Goal: Task Accomplishment & Management: Use online tool/utility

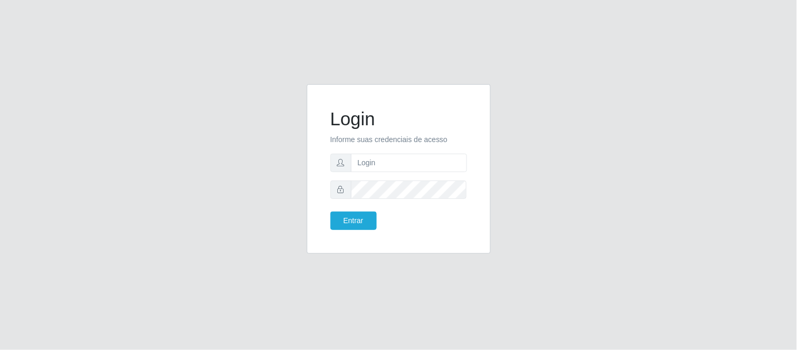
type input "[PERSON_NAME].[PERSON_NAME]@queirozatacadao"
click at [331, 211] on button "Entrar" at bounding box center [354, 220] width 46 height 18
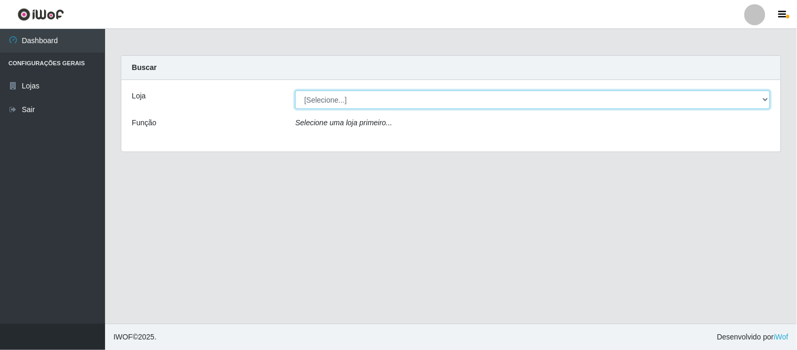
click at [770, 97] on select "[Selecione...] Queiroz Atacadão - Coophab" at bounding box center [532, 99] width 475 height 18
select select "463"
click at [295, 90] on select "[Selecione...] Queiroz Atacadão - Coophab" at bounding box center [532, 99] width 475 height 18
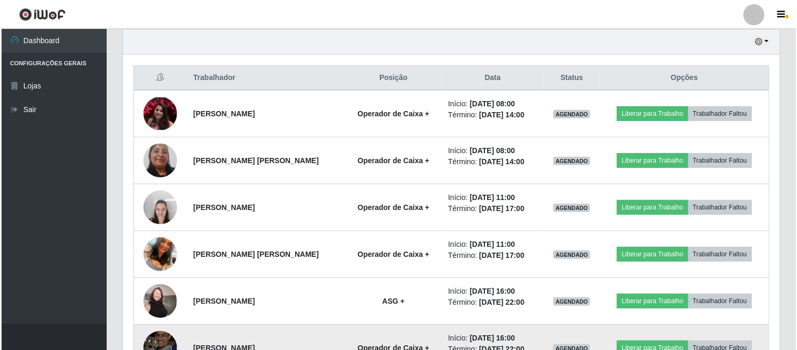
scroll to position [350, 0]
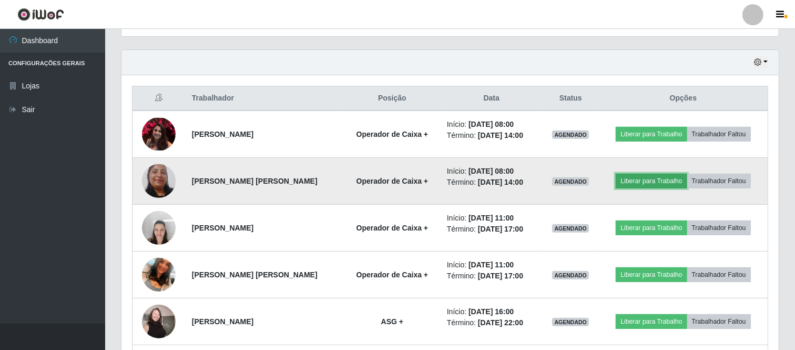
click at [643, 181] on button "Liberar para Trabalho" at bounding box center [651, 180] width 71 height 15
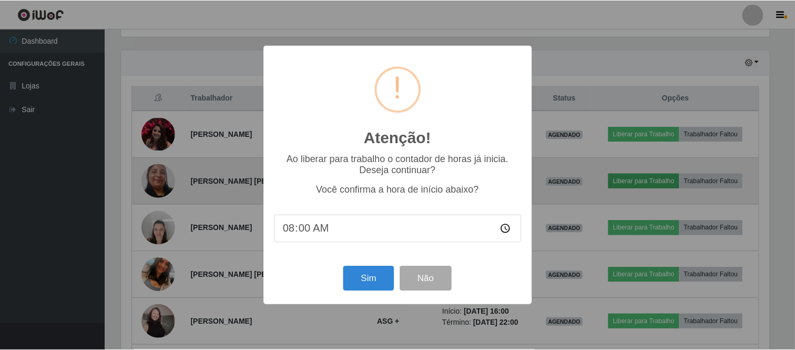
scroll to position [218, 650]
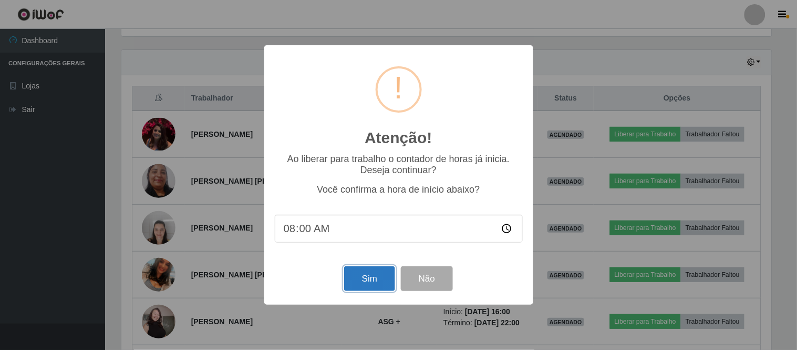
click at [358, 279] on button "Sim" at bounding box center [369, 278] width 51 height 25
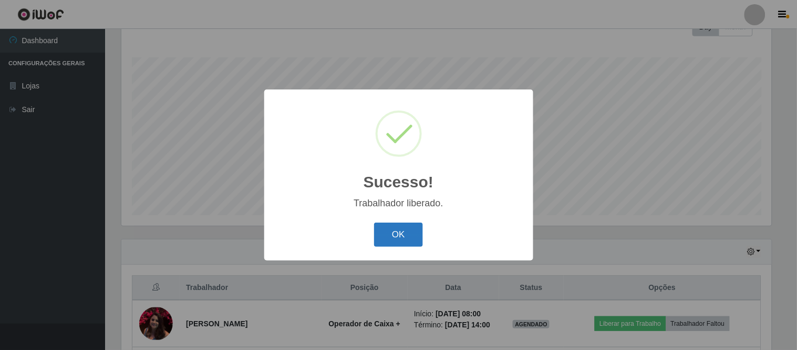
click at [400, 230] on button "OK" at bounding box center [398, 234] width 49 height 25
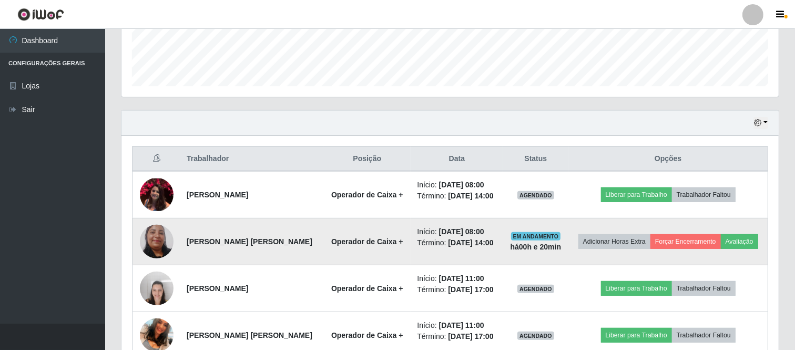
scroll to position [336, 0]
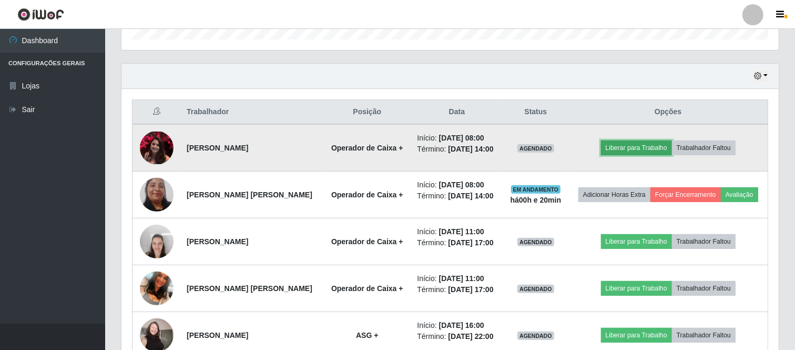
click at [632, 146] on button "Liberar para Trabalho" at bounding box center [636, 147] width 71 height 15
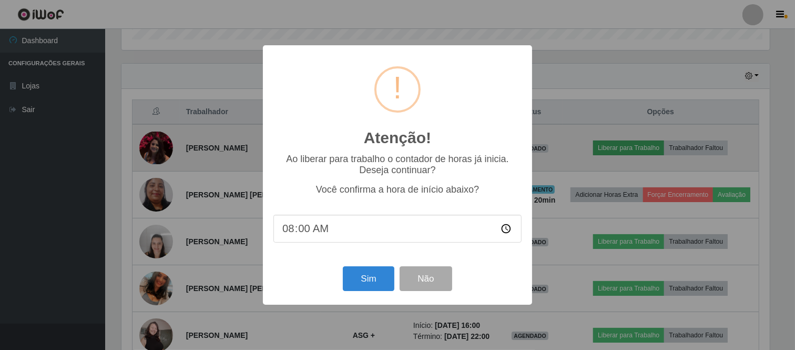
scroll to position [218, 650]
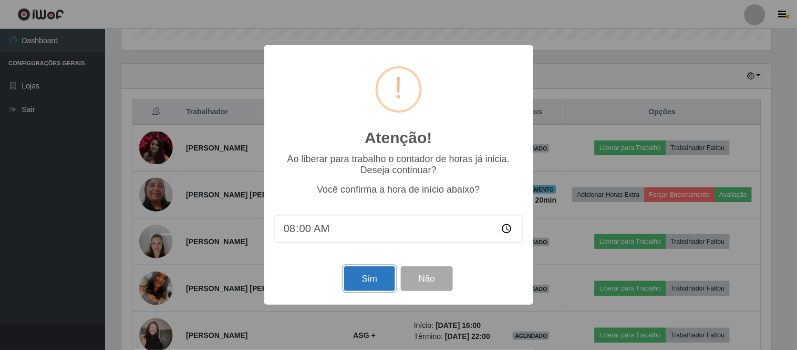
click at [374, 288] on button "Sim" at bounding box center [369, 278] width 51 height 25
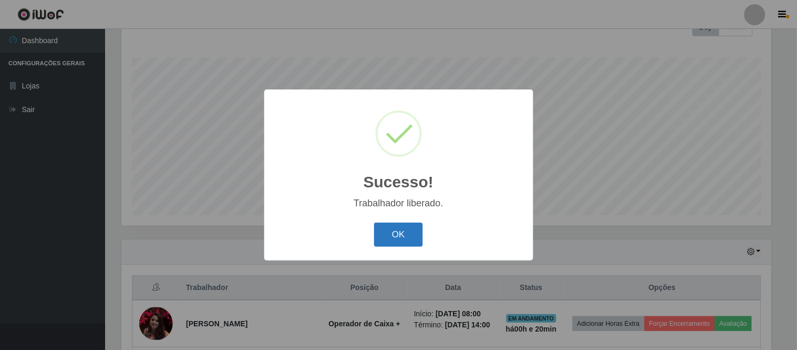
click at [394, 231] on button "OK" at bounding box center [398, 234] width 49 height 25
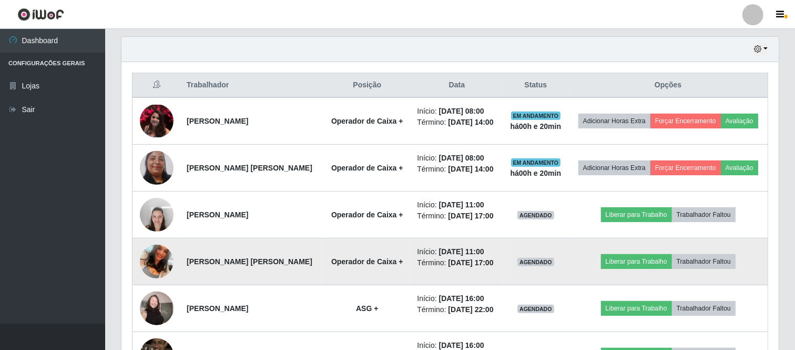
scroll to position [395, 0]
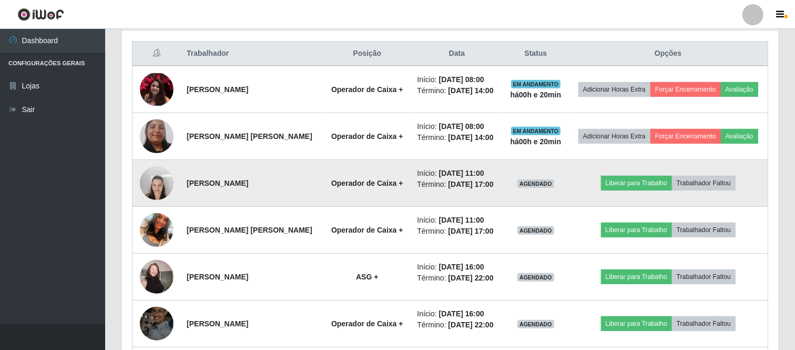
click at [158, 180] on img at bounding box center [157, 182] width 34 height 45
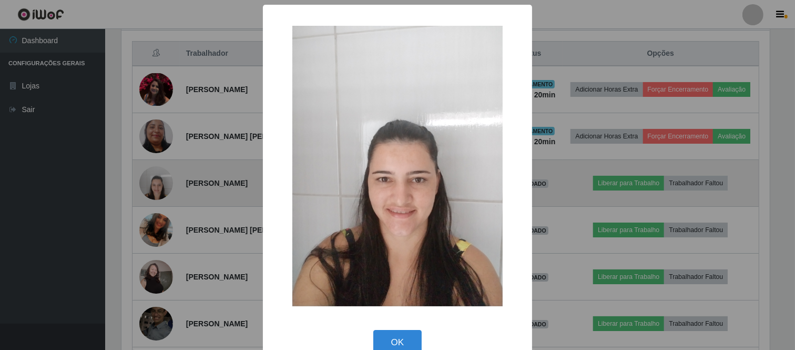
scroll to position [218, 650]
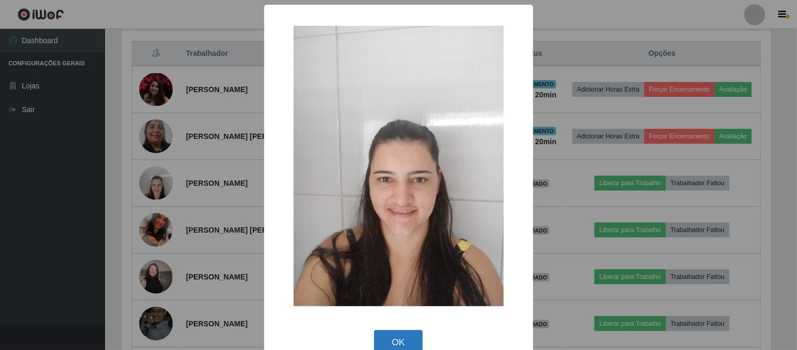
drag, startPoint x: 382, startPoint y: 336, endPoint x: 331, endPoint y: 310, distance: 57.4
click at [382, 337] on button "OK" at bounding box center [398, 342] width 49 height 25
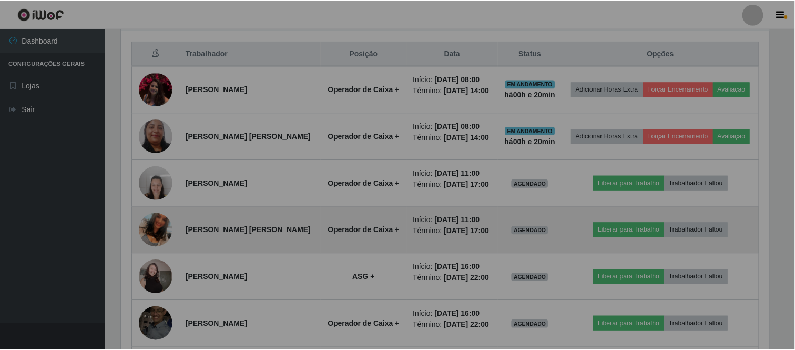
scroll to position [218, 657]
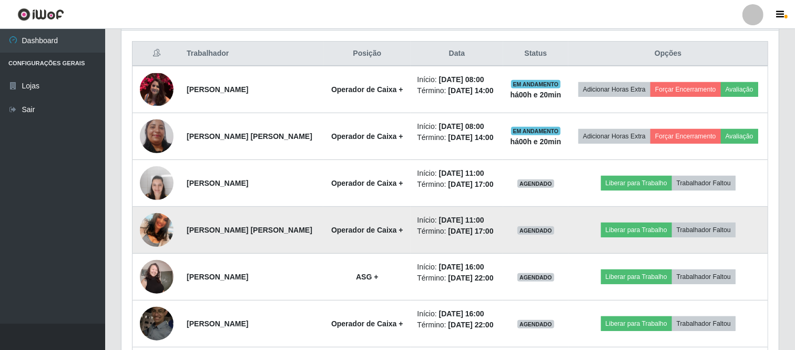
click at [165, 227] on img at bounding box center [157, 230] width 34 height 60
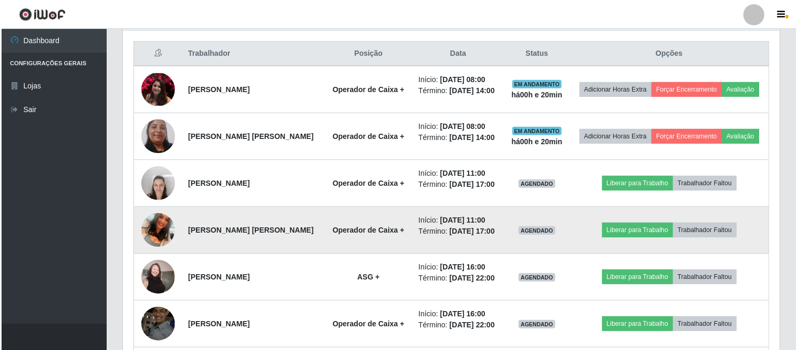
scroll to position [218, 650]
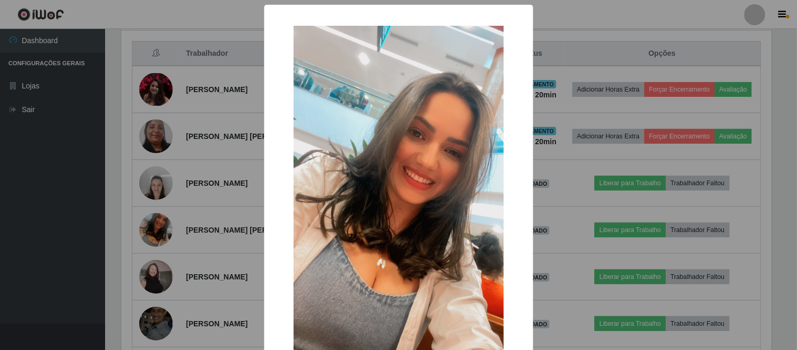
click at [463, 229] on img at bounding box center [399, 213] width 210 height 374
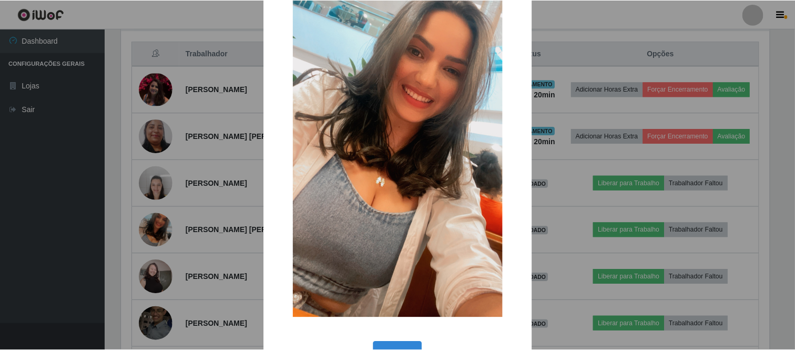
scroll to position [116, 0]
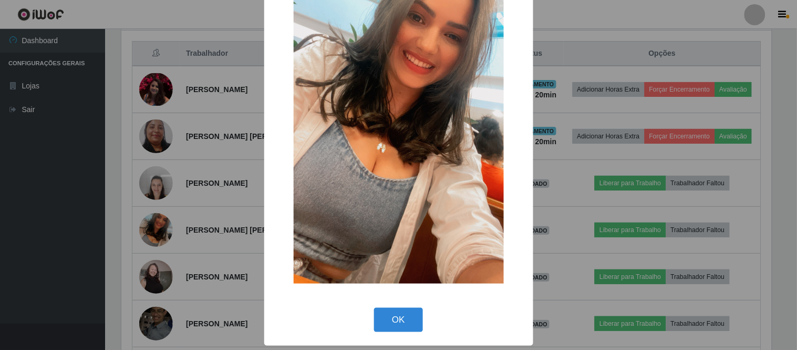
click at [559, 336] on div "× OK Cancel" at bounding box center [398, 175] width 797 height 350
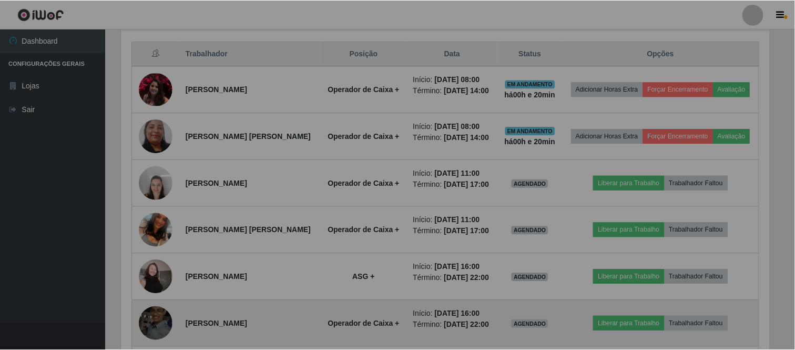
scroll to position [218, 657]
